Goal: Navigation & Orientation: Find specific page/section

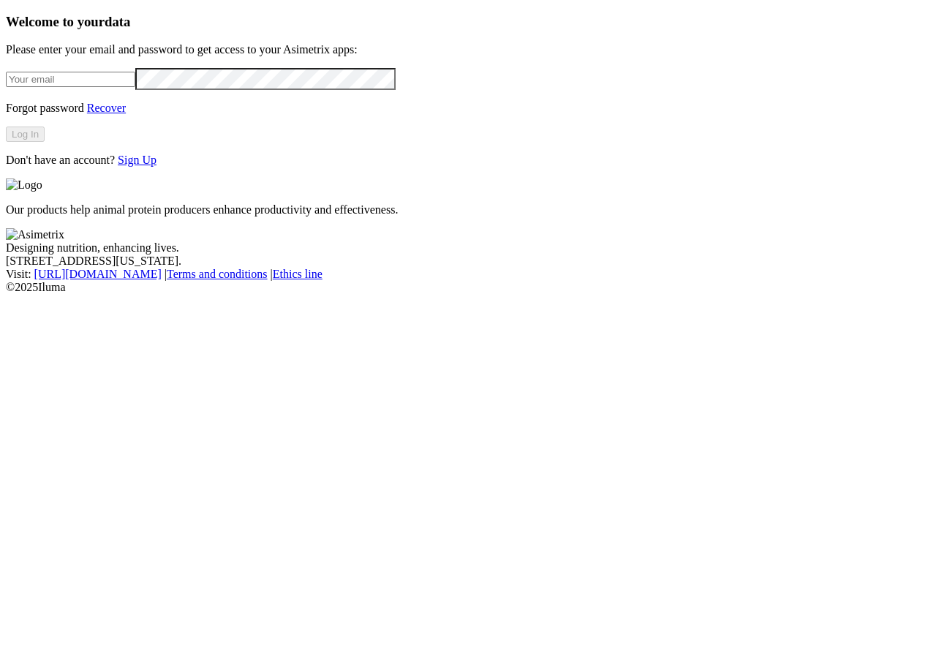
click at [135, 87] on input "email" at bounding box center [70, 79] width 129 height 15
type input "[PERSON_NAME][EMAIL_ADDRESS][PERSON_NAME][DOMAIN_NAME]"
click at [45, 142] on button "Log In" at bounding box center [25, 134] width 39 height 15
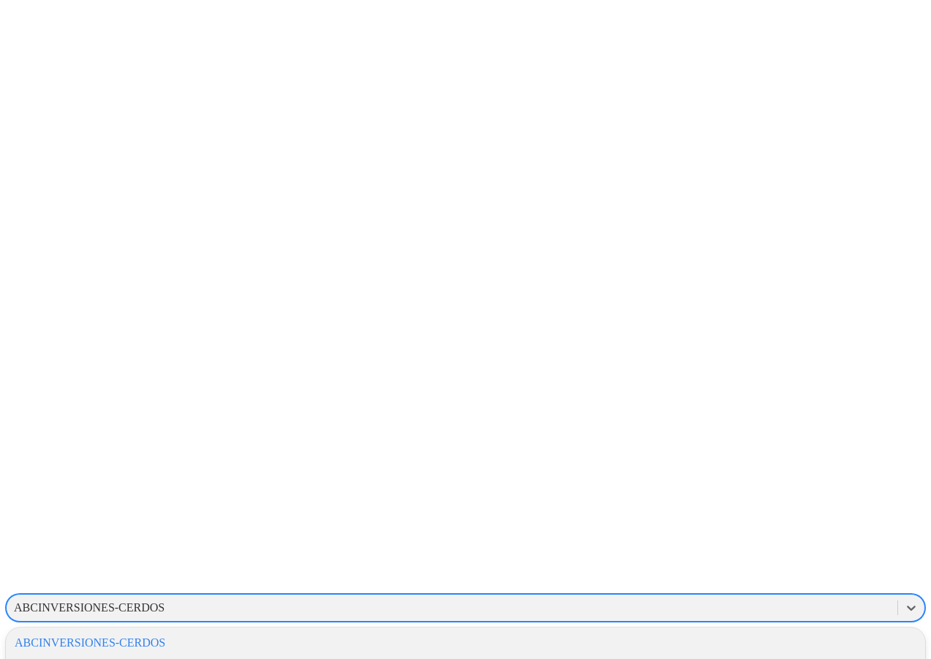
click at [713, 597] on div "ABCINVERSIONES-CERDOS" at bounding box center [452, 608] width 891 height 22
type input "PONEDOR"
click at [669, 631] on div "PONEDORASINTELIGENTE" at bounding box center [466, 643] width 920 height 25
